Goal: Transaction & Acquisition: Obtain resource

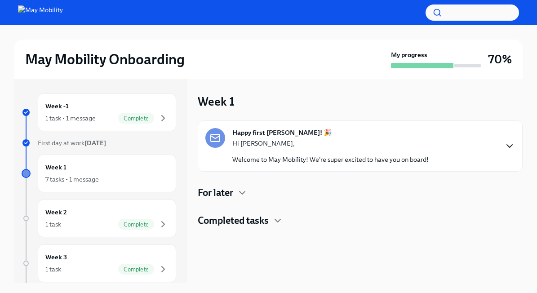
click at [504, 144] on icon "button" at bounding box center [509, 146] width 11 height 11
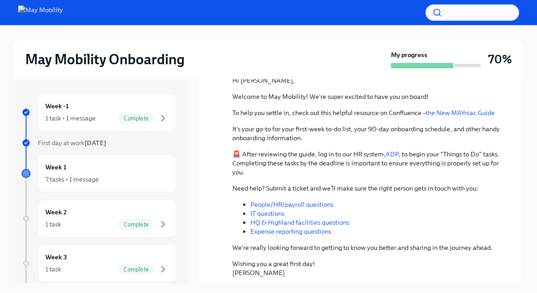
scroll to position [158, 0]
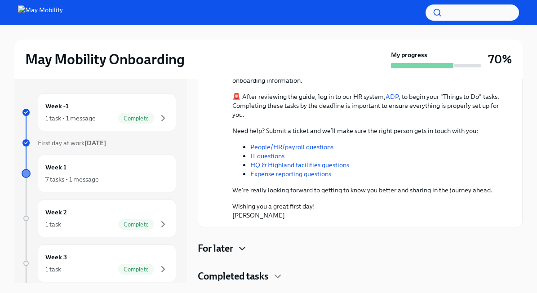
click at [246, 250] on icon "button" at bounding box center [242, 248] width 11 height 11
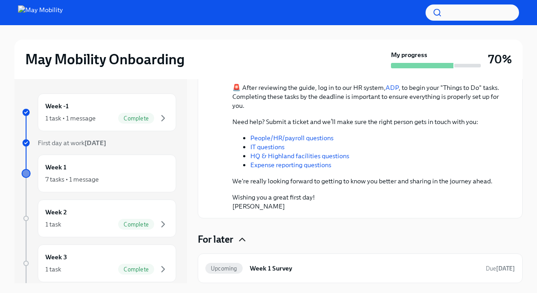
scroll to position [195, 0]
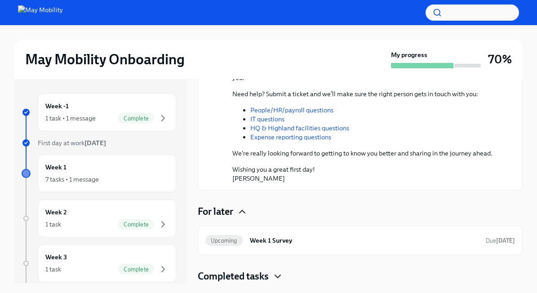
click at [276, 276] on icon "button" at bounding box center [277, 276] width 11 height 11
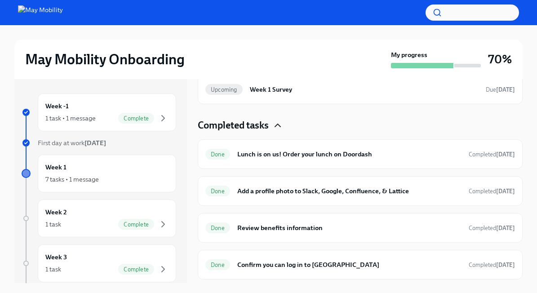
scroll to position [346, 0]
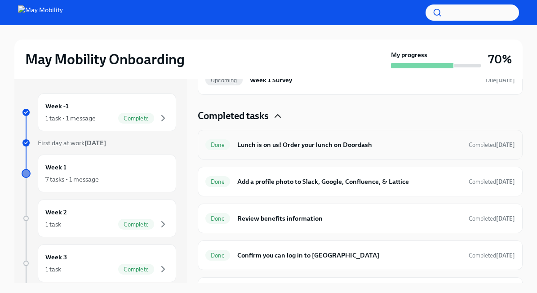
click at [306, 150] on h6 "Lunch is on us! Order your lunch on Doordash" at bounding box center [349, 145] width 224 height 10
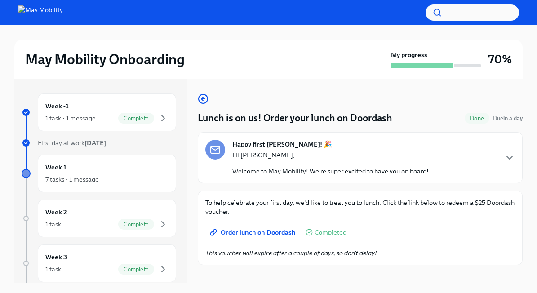
click at [276, 232] on span "Order lunch on Doordash" at bounding box center [254, 232] width 84 height 9
click at [295, 172] on p "Welcome to May Mobility! We're super excited to have you on board!" at bounding box center [330, 171] width 196 height 9
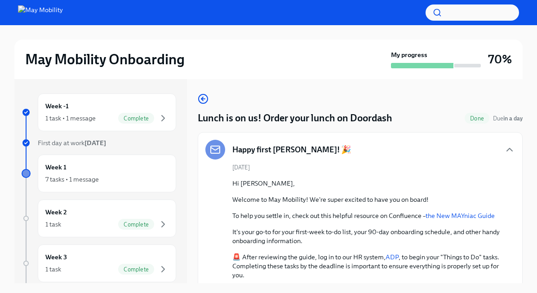
scroll to position [195, 0]
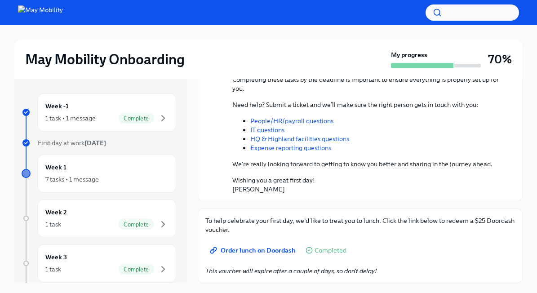
click at [266, 250] on span "Order lunch on Doordash" at bounding box center [254, 250] width 84 height 9
